Goal: Information Seeking & Learning: Learn about a topic

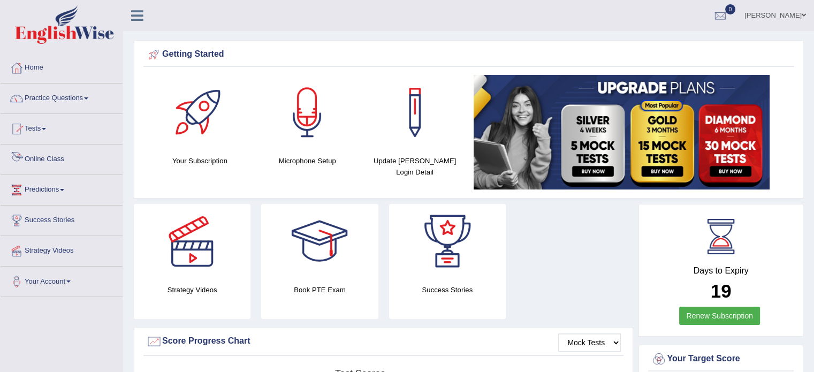
click at [55, 156] on link "Online Class" at bounding box center [62, 158] width 122 height 27
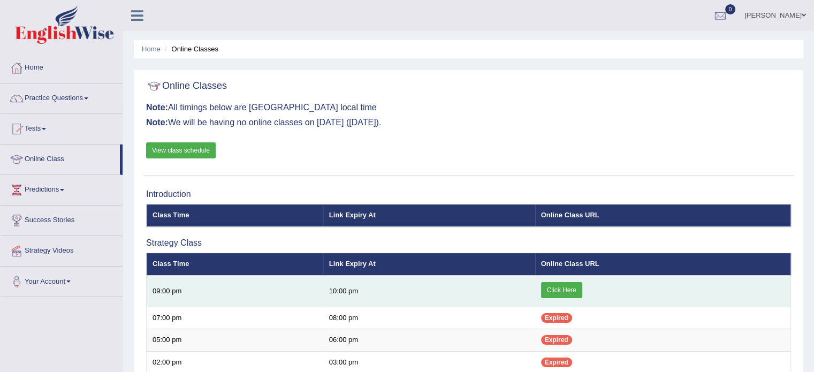
click at [571, 288] on link "Click Here" at bounding box center [561, 290] width 41 height 16
